Goal: Book appointment/travel/reservation

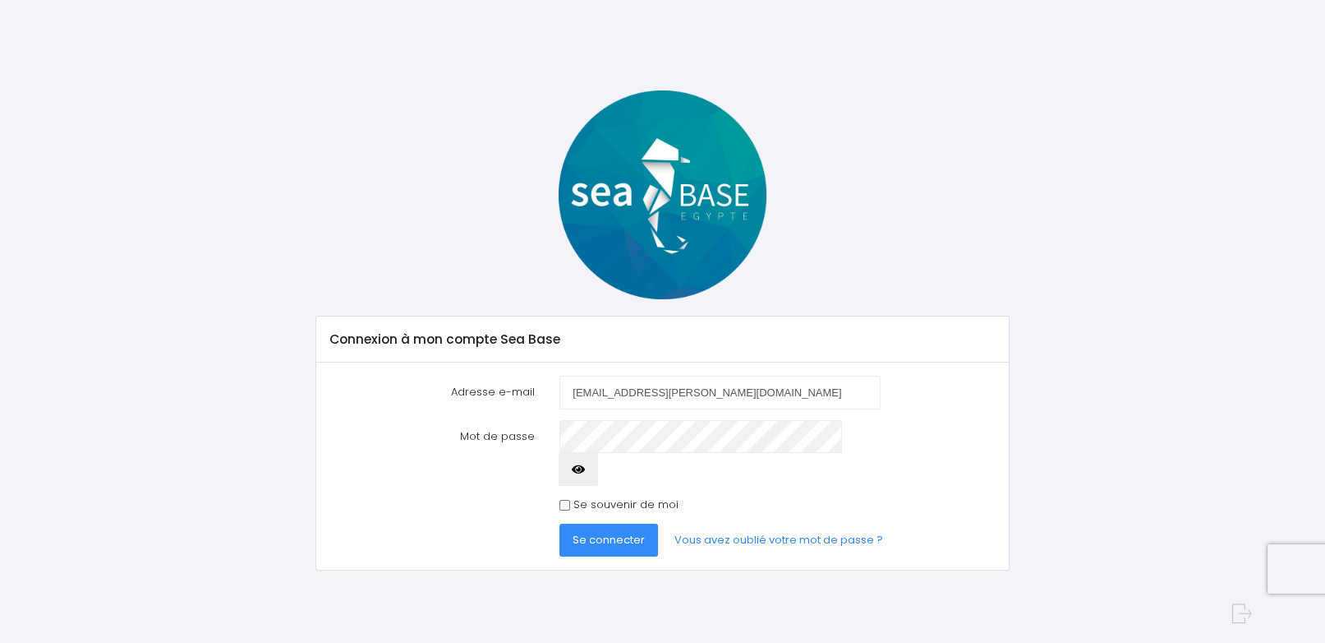
click at [602, 532] on span "Se connecter" at bounding box center [609, 540] width 72 height 16
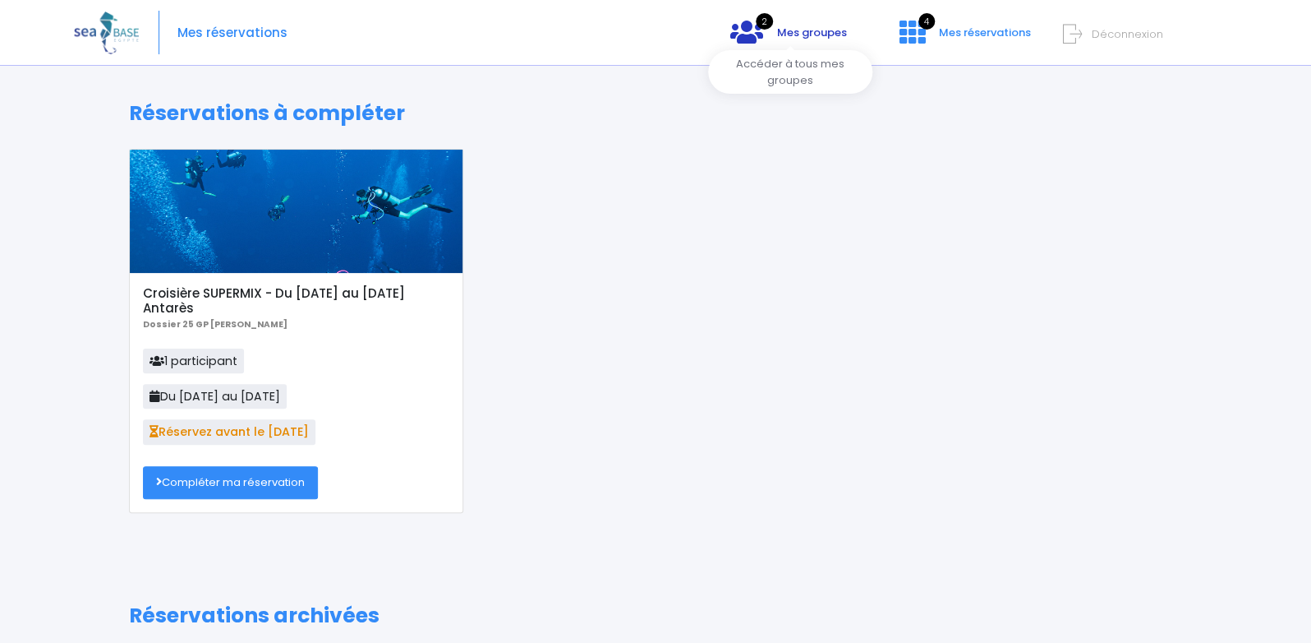
click at [825, 28] on span "Mes groupes" at bounding box center [812, 33] width 70 height 16
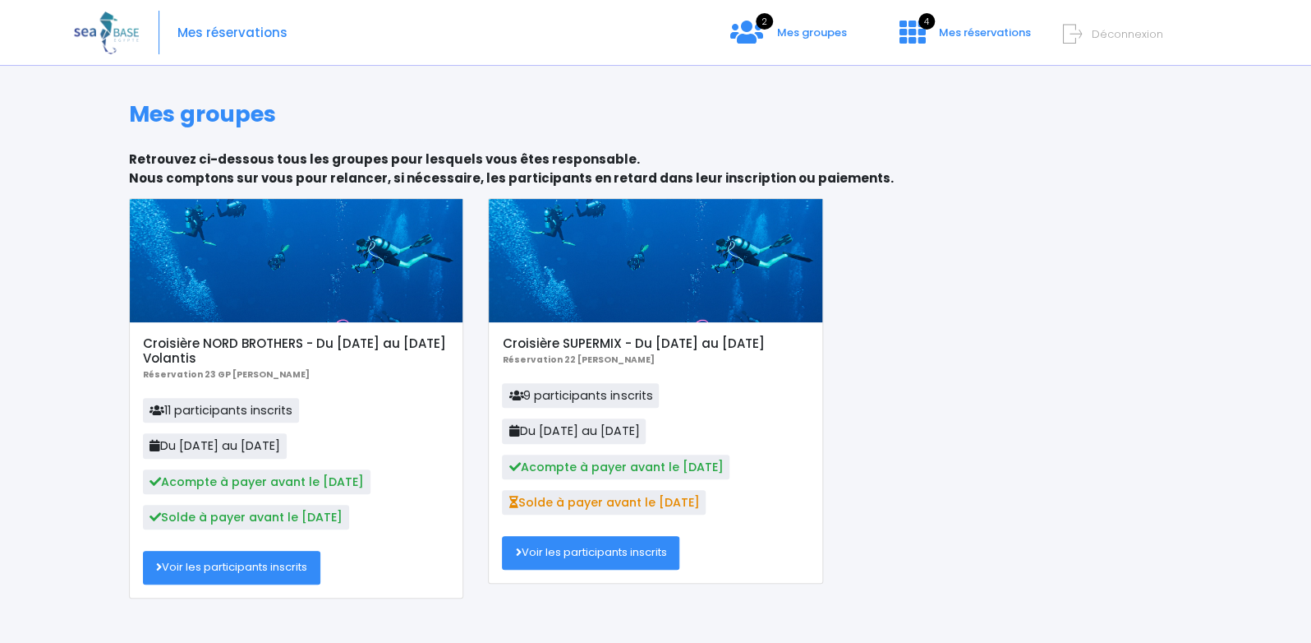
click at [992, 25] on div "2 Mes groupes 4 Mes réservations Déconnexion" at bounding box center [1076, 45] width 297 height 45
click at [997, 34] on span "Mes réservations" at bounding box center [985, 33] width 92 height 16
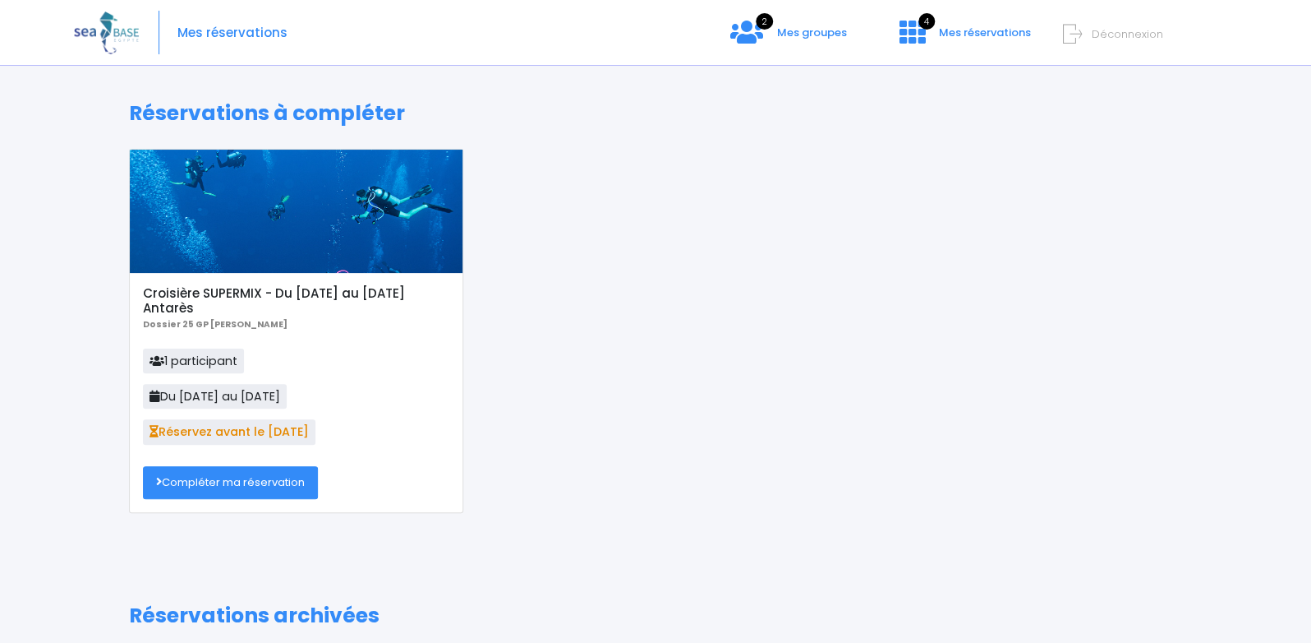
click at [221, 499] on link "Compléter ma réservation" at bounding box center [230, 482] width 175 height 33
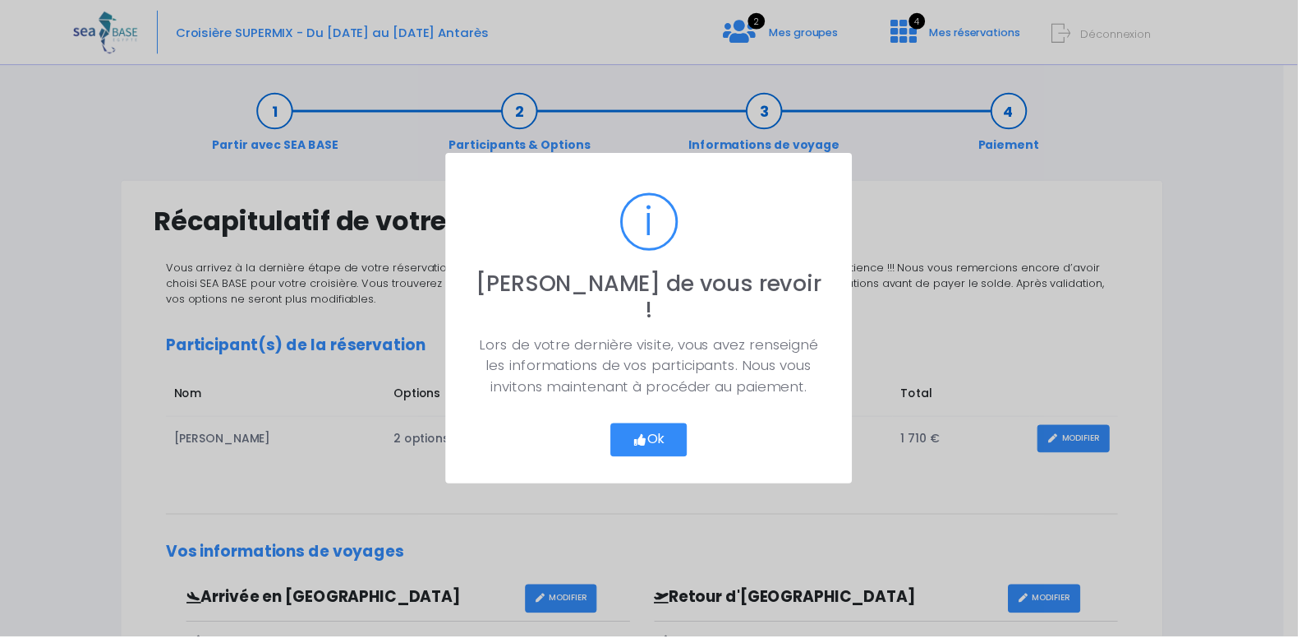
click at [688, 431] on button "Ok" at bounding box center [655, 444] width 77 height 35
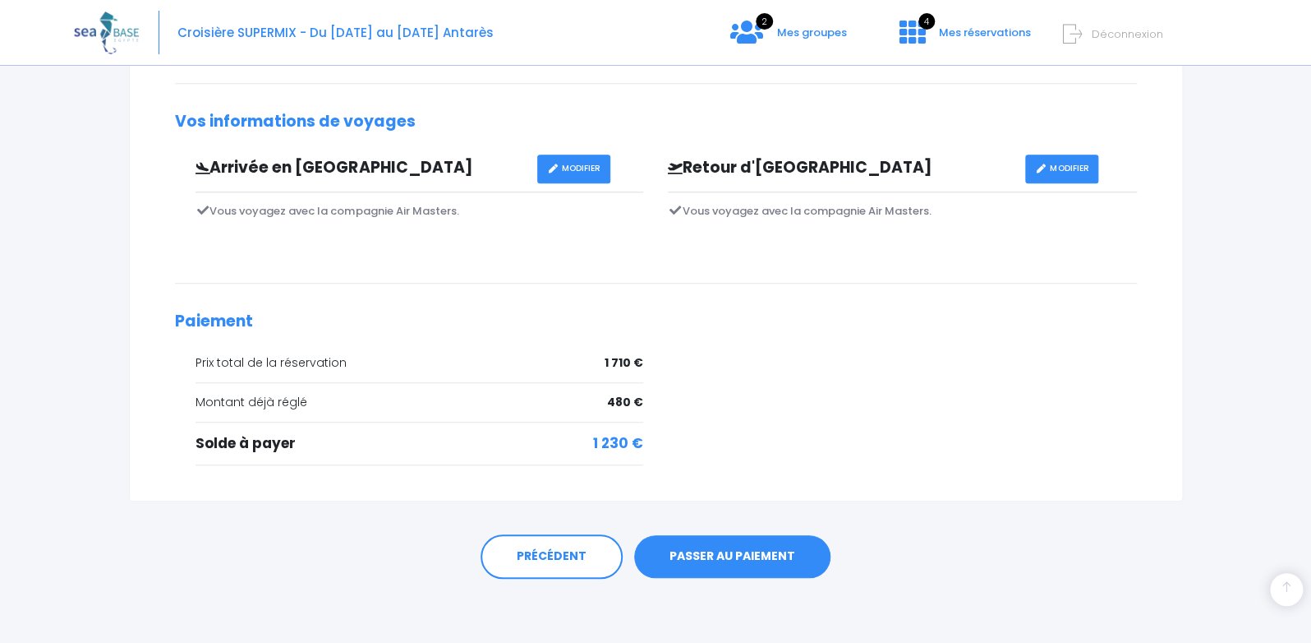
scroll to position [94, 0]
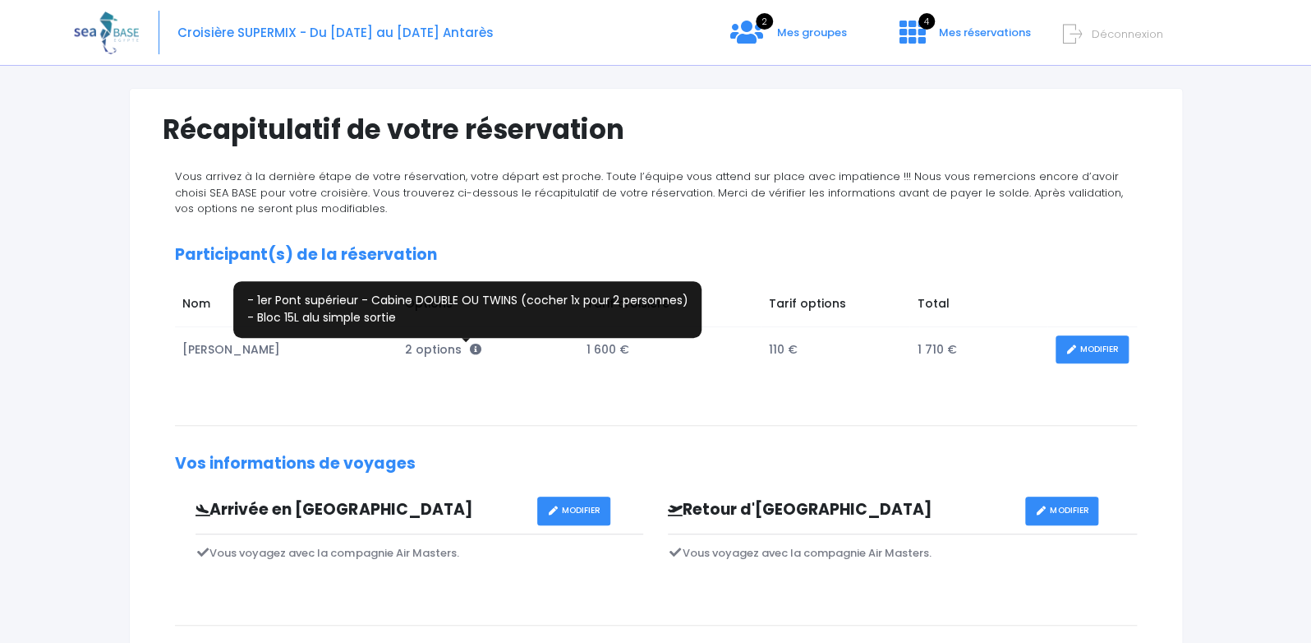
click at [469, 355] on icon at bounding box center [475, 349] width 12 height 12
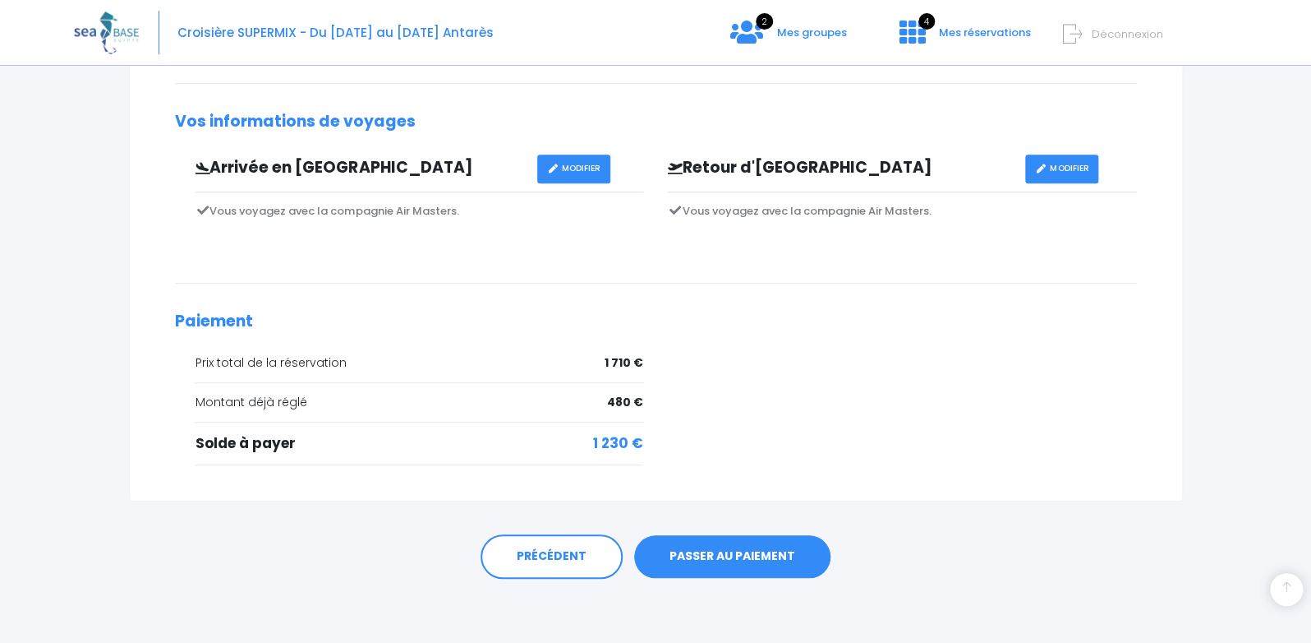
scroll to position [0, 0]
